Goal: Use online tool/utility: Utilize a website feature to perform a specific function

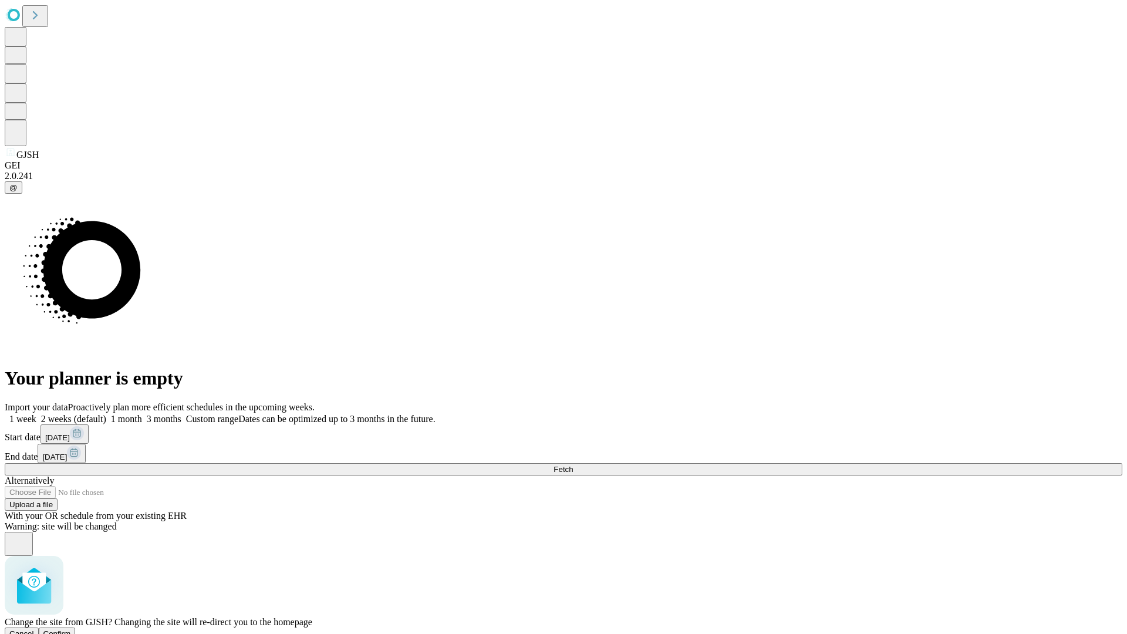
click at [71, 630] on span "Confirm" at bounding box center [57, 634] width 28 height 9
click at [36, 414] on label "1 week" at bounding box center [21, 419] width 32 height 10
click at [573, 465] on span "Fetch" at bounding box center [563, 469] width 19 height 9
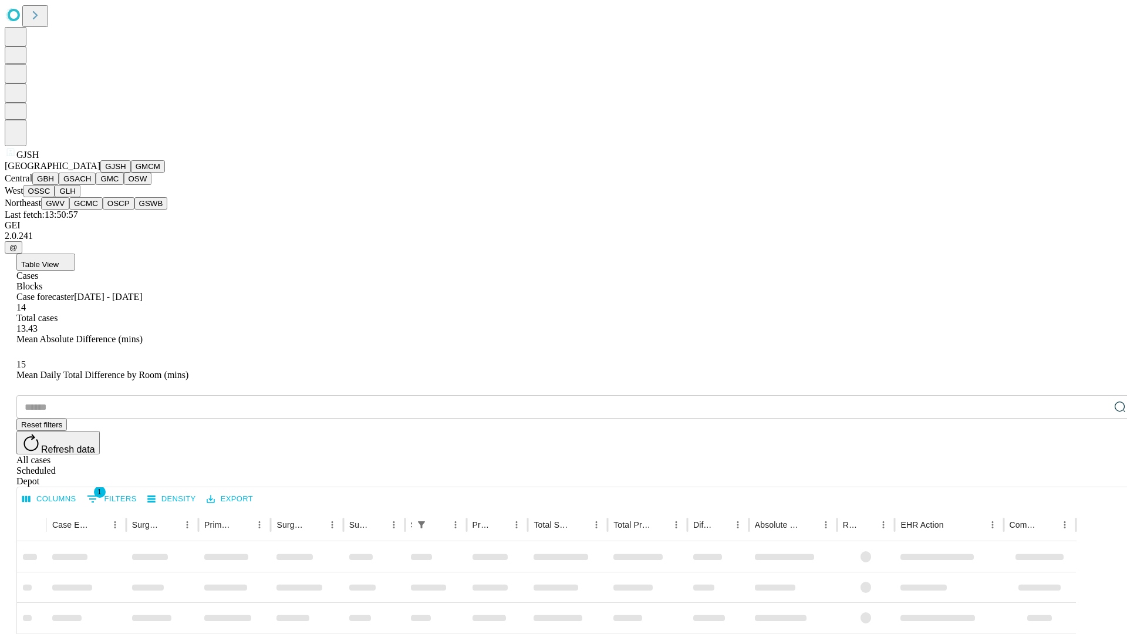
click at [131, 173] on button "GMCM" at bounding box center [148, 166] width 34 height 12
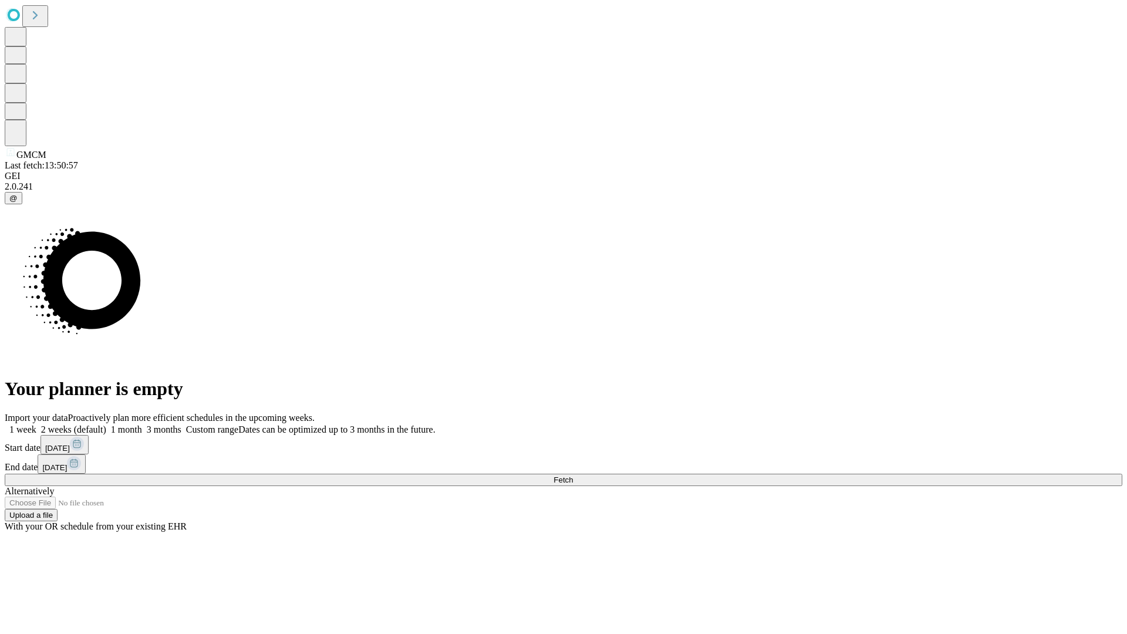
click at [36, 425] on label "1 week" at bounding box center [21, 430] width 32 height 10
click at [573, 476] on span "Fetch" at bounding box center [563, 480] width 19 height 9
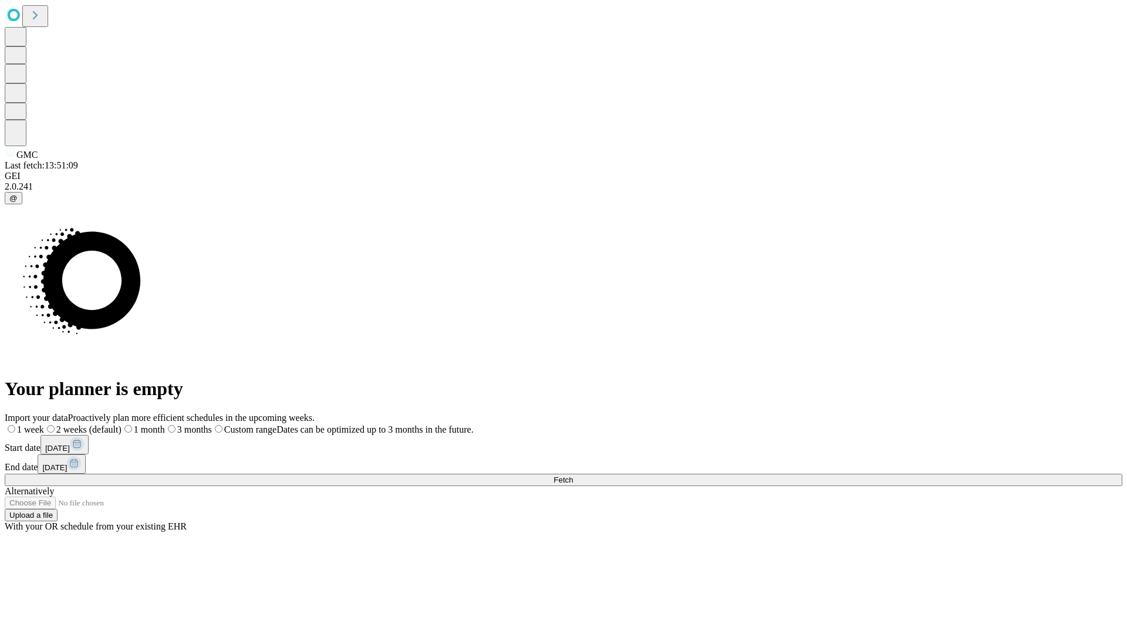
click at [573, 476] on span "Fetch" at bounding box center [563, 480] width 19 height 9
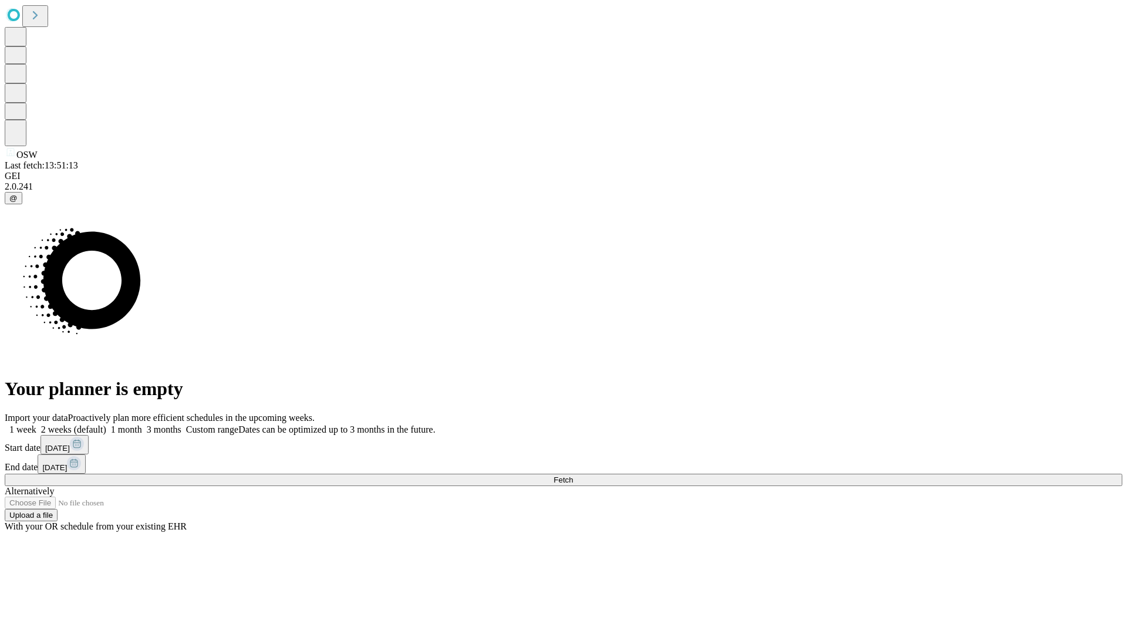
click at [36, 425] on label "1 week" at bounding box center [21, 430] width 32 height 10
click at [573, 476] on span "Fetch" at bounding box center [563, 480] width 19 height 9
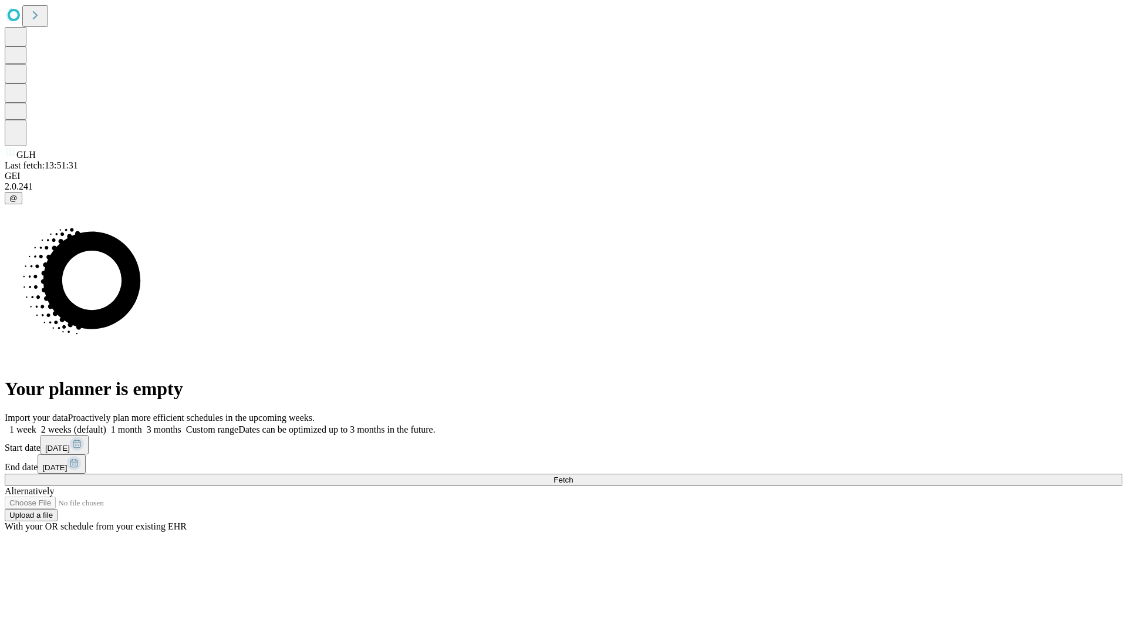
click at [573, 476] on span "Fetch" at bounding box center [563, 480] width 19 height 9
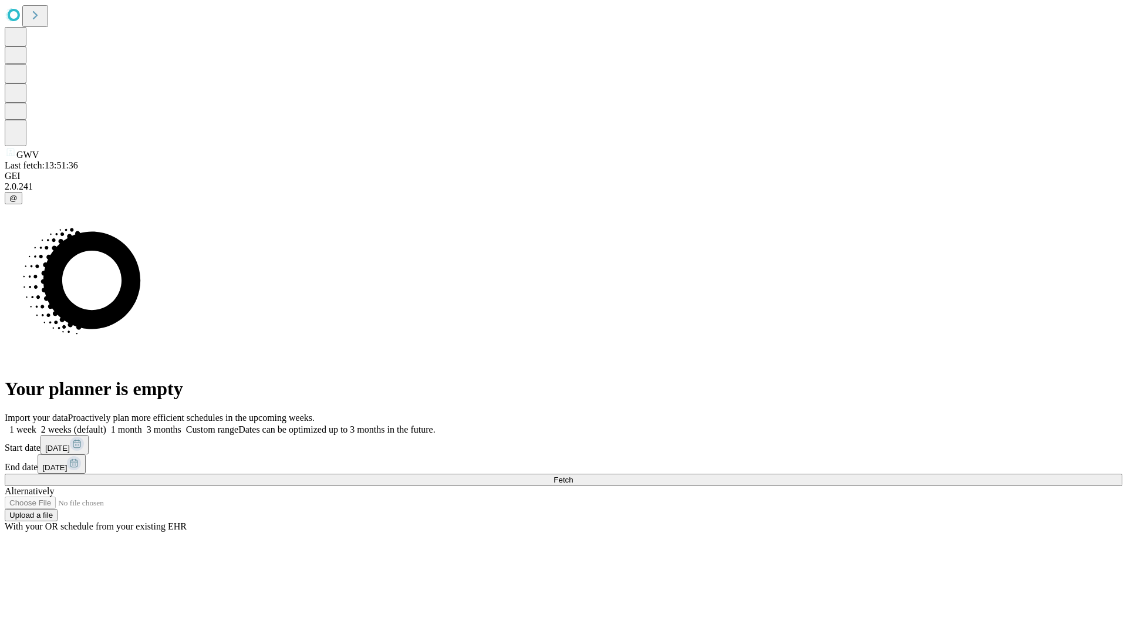
click at [36, 425] on label "1 week" at bounding box center [21, 430] width 32 height 10
click at [573, 476] on span "Fetch" at bounding box center [563, 480] width 19 height 9
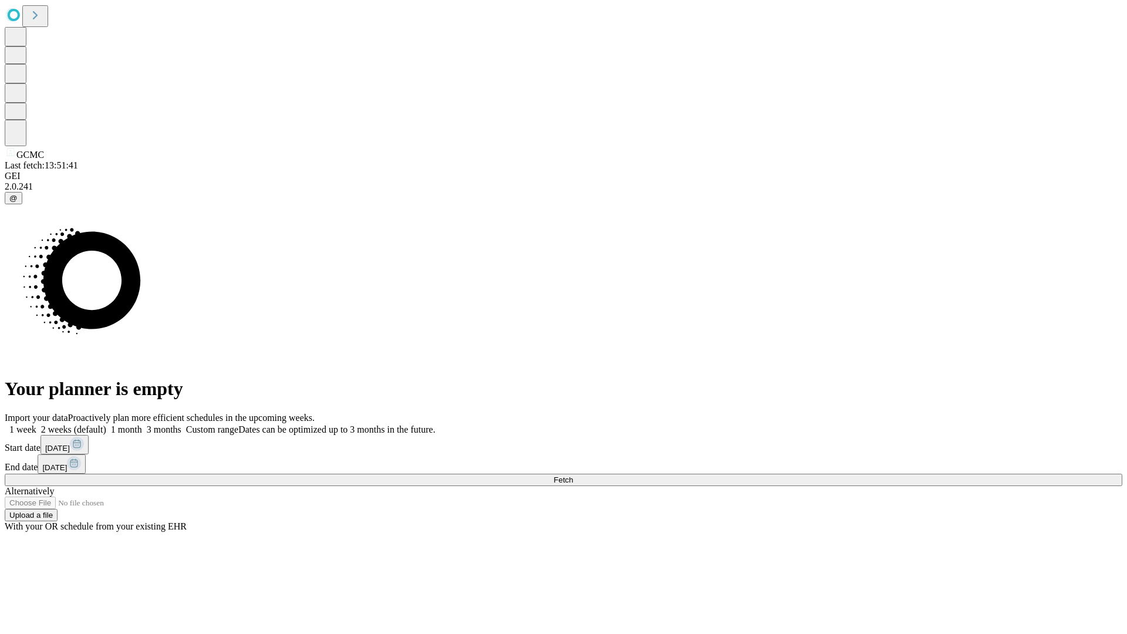
click at [36, 425] on label "1 week" at bounding box center [21, 430] width 32 height 10
click at [573, 476] on span "Fetch" at bounding box center [563, 480] width 19 height 9
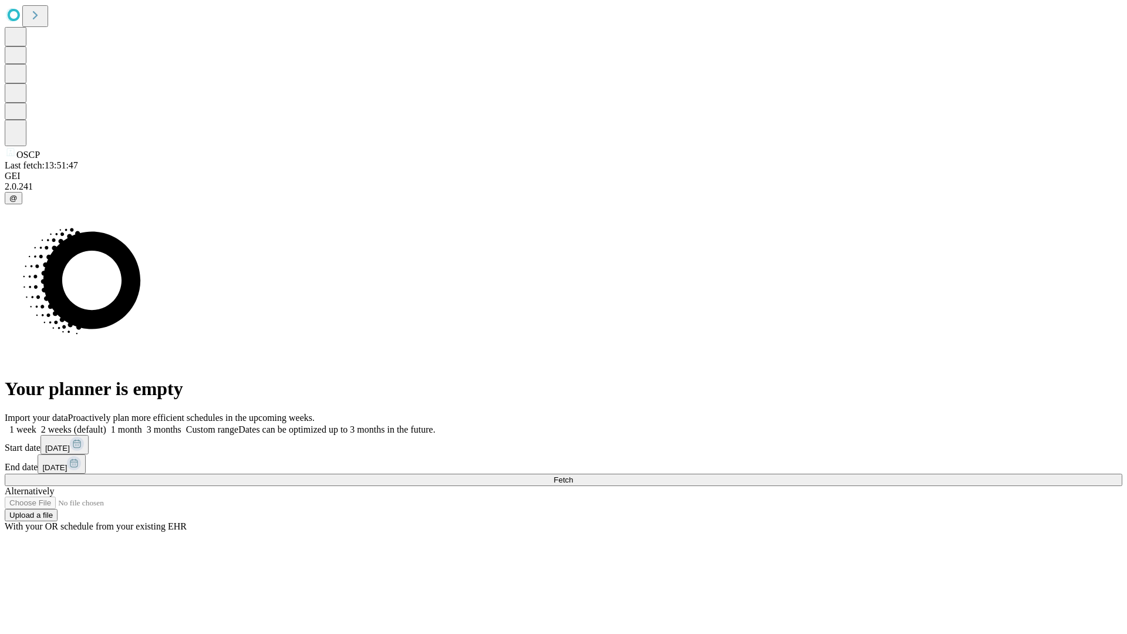
click at [36, 425] on label "1 week" at bounding box center [21, 430] width 32 height 10
click at [573, 476] on span "Fetch" at bounding box center [563, 480] width 19 height 9
